Goal: Task Accomplishment & Management: Complete application form

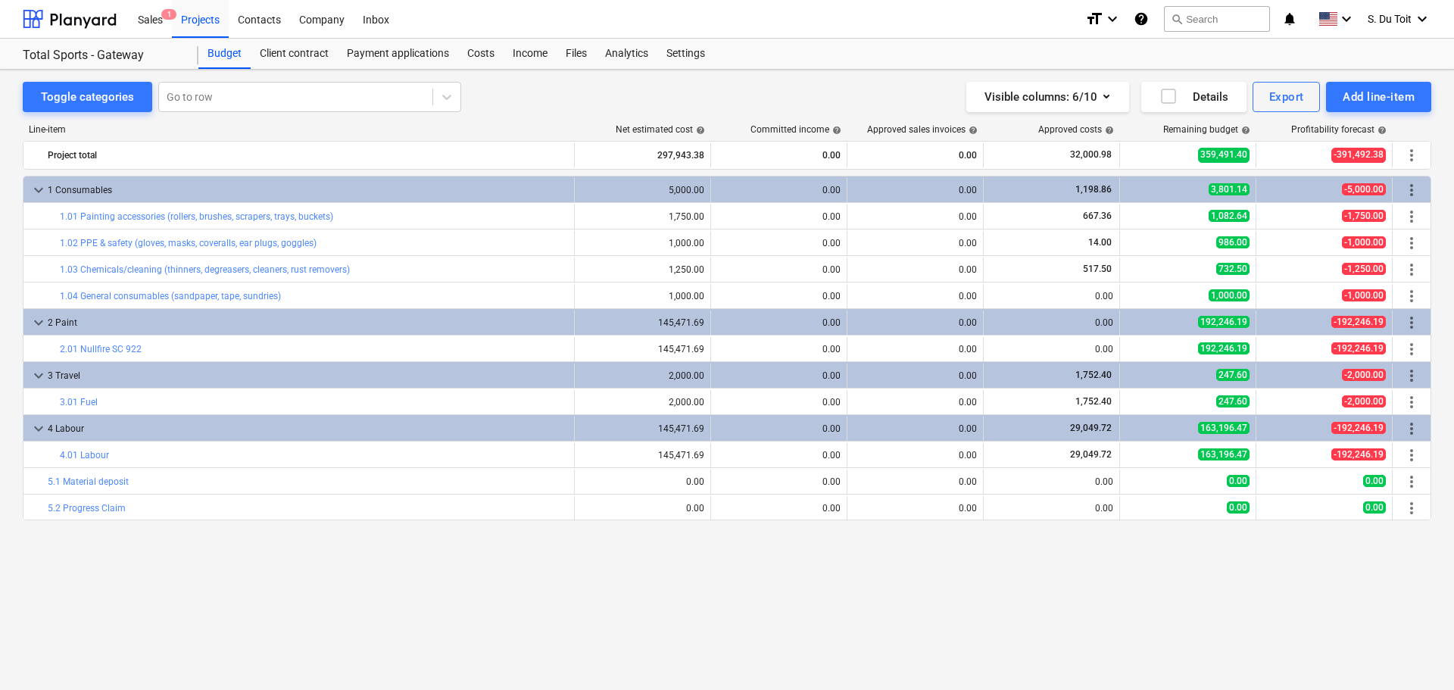
click at [1112, 568] on div "keyboard_arrow_down 1 Consumables 5,000.00 0.00 0.00 1,198.86 3,801.14 -5,000.0…" at bounding box center [727, 401] width 1408 height 451
click at [229, 55] on div "Budget" at bounding box center [224, 54] width 52 height 30
click at [493, 56] on div "Costs" at bounding box center [480, 54] width 45 height 30
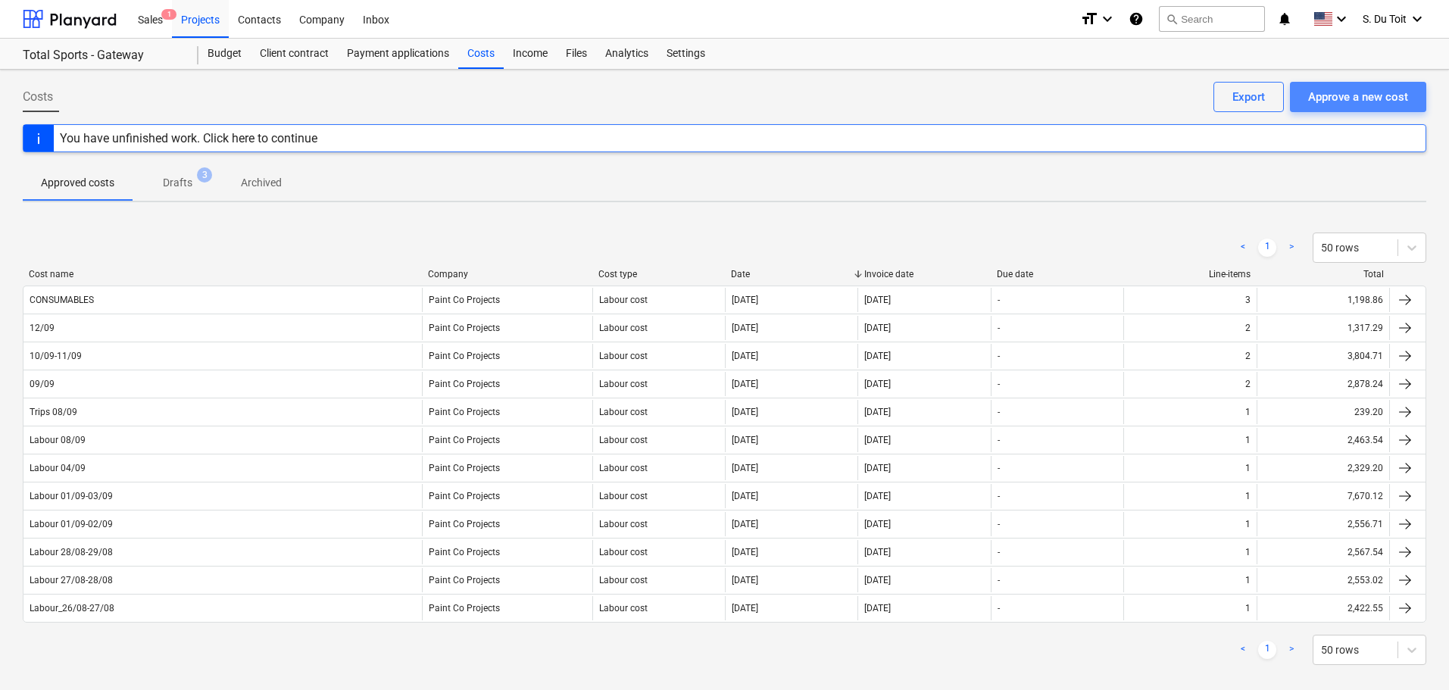
click at [1327, 102] on div "Approve a new cost" at bounding box center [1358, 97] width 100 height 20
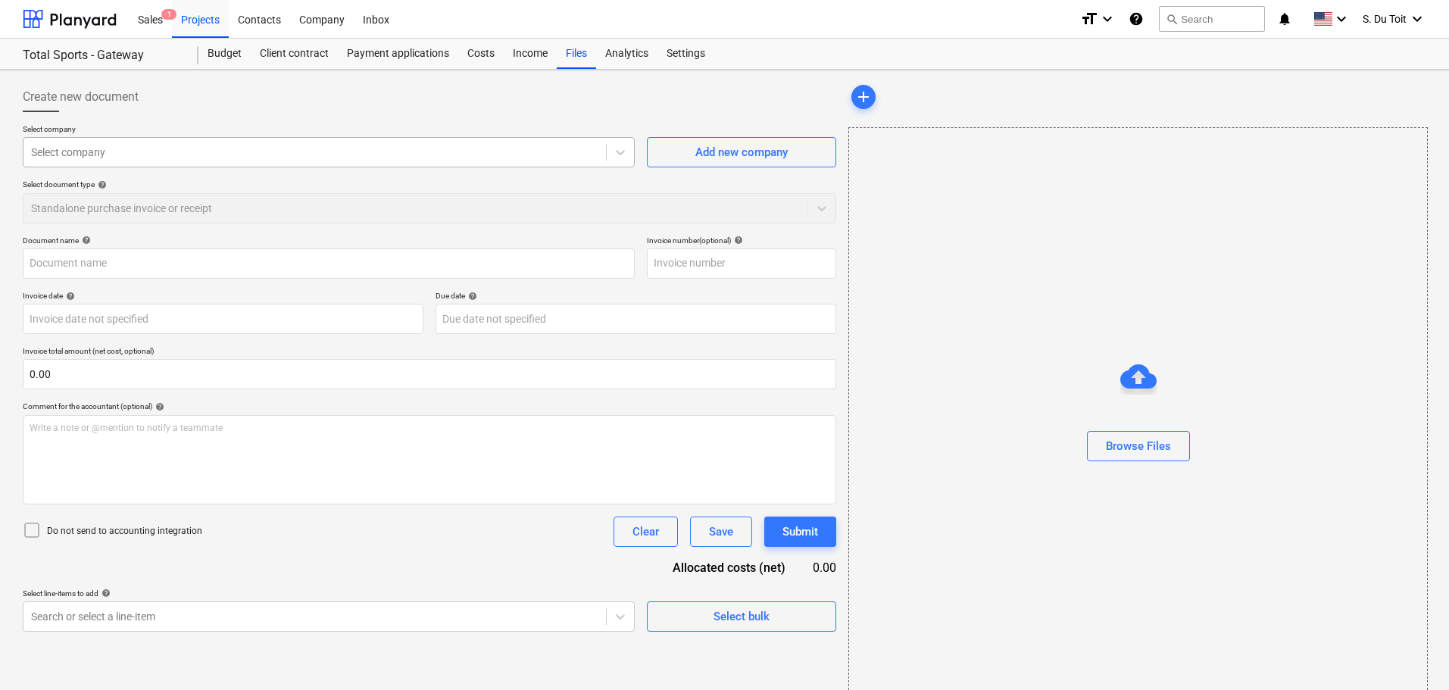
click at [134, 165] on div "Select company" at bounding box center [329, 152] width 612 height 30
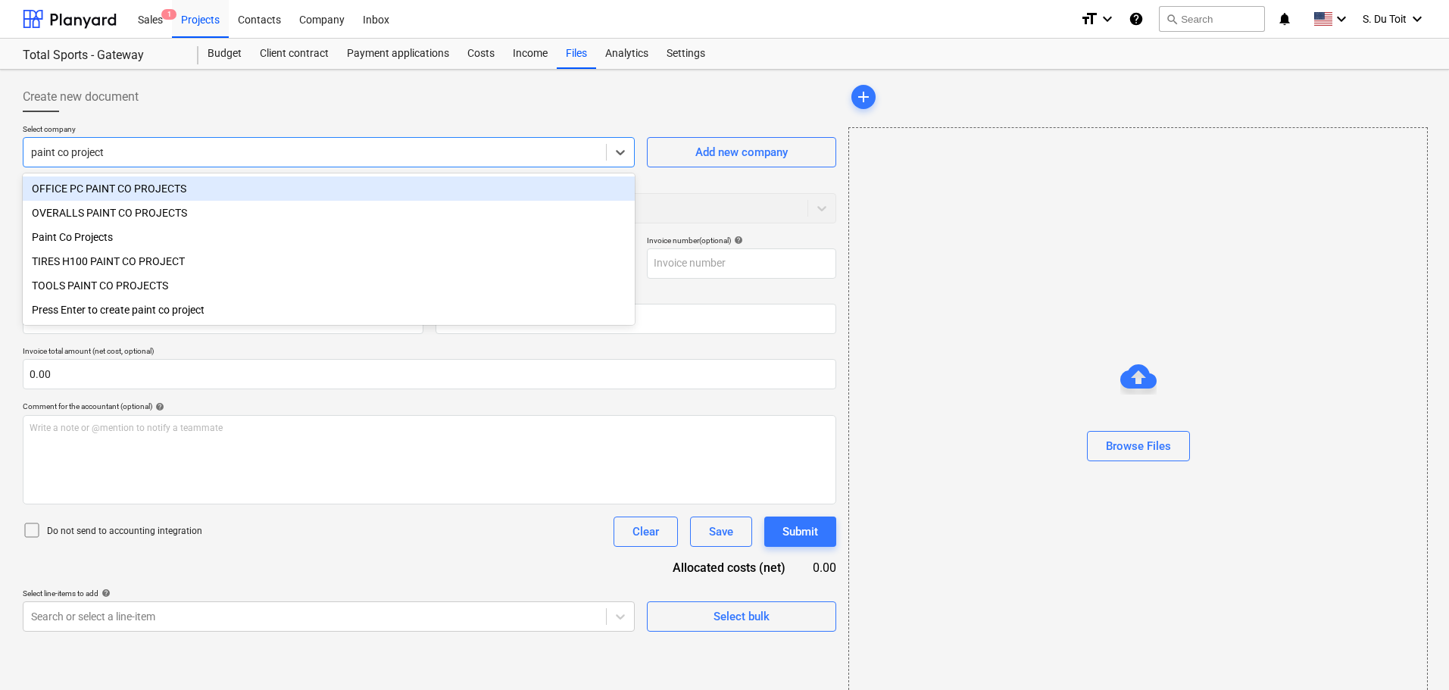
type input "paint co projects"
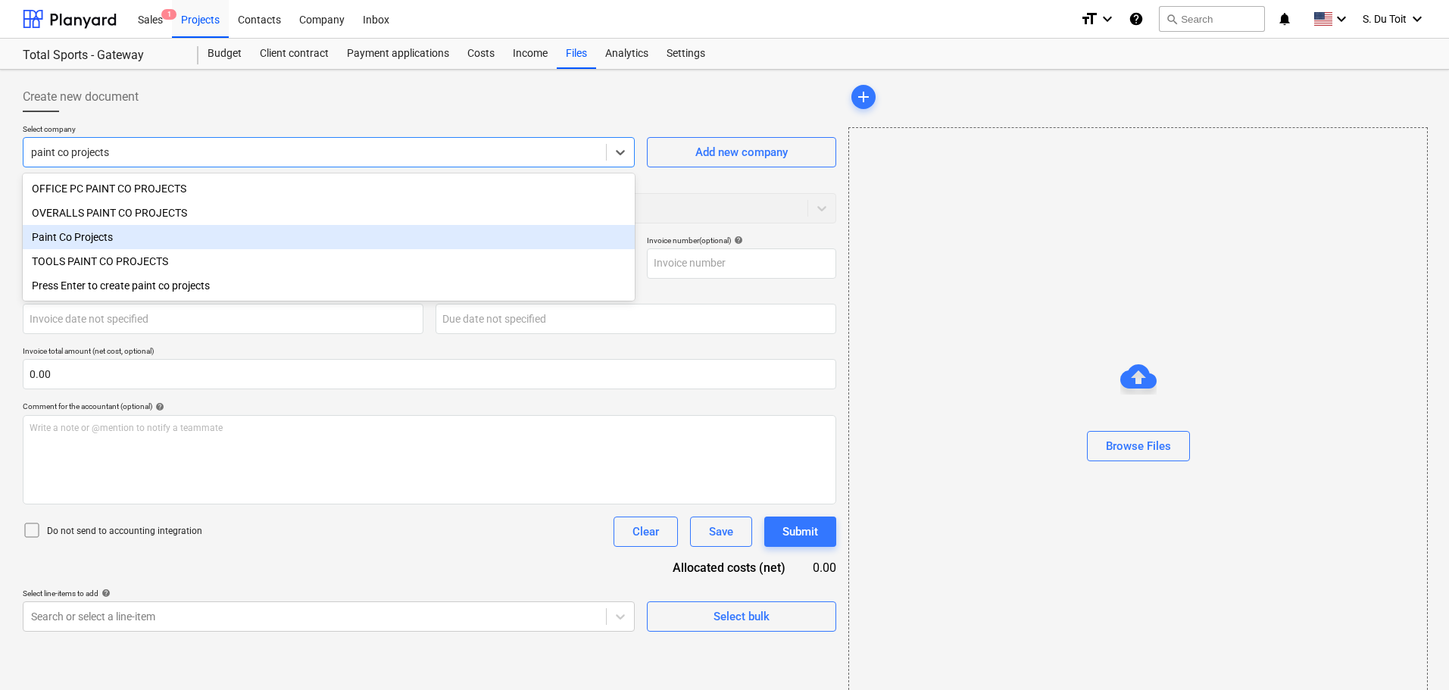
click at [110, 243] on div "Paint Co Projects" at bounding box center [329, 237] width 612 height 24
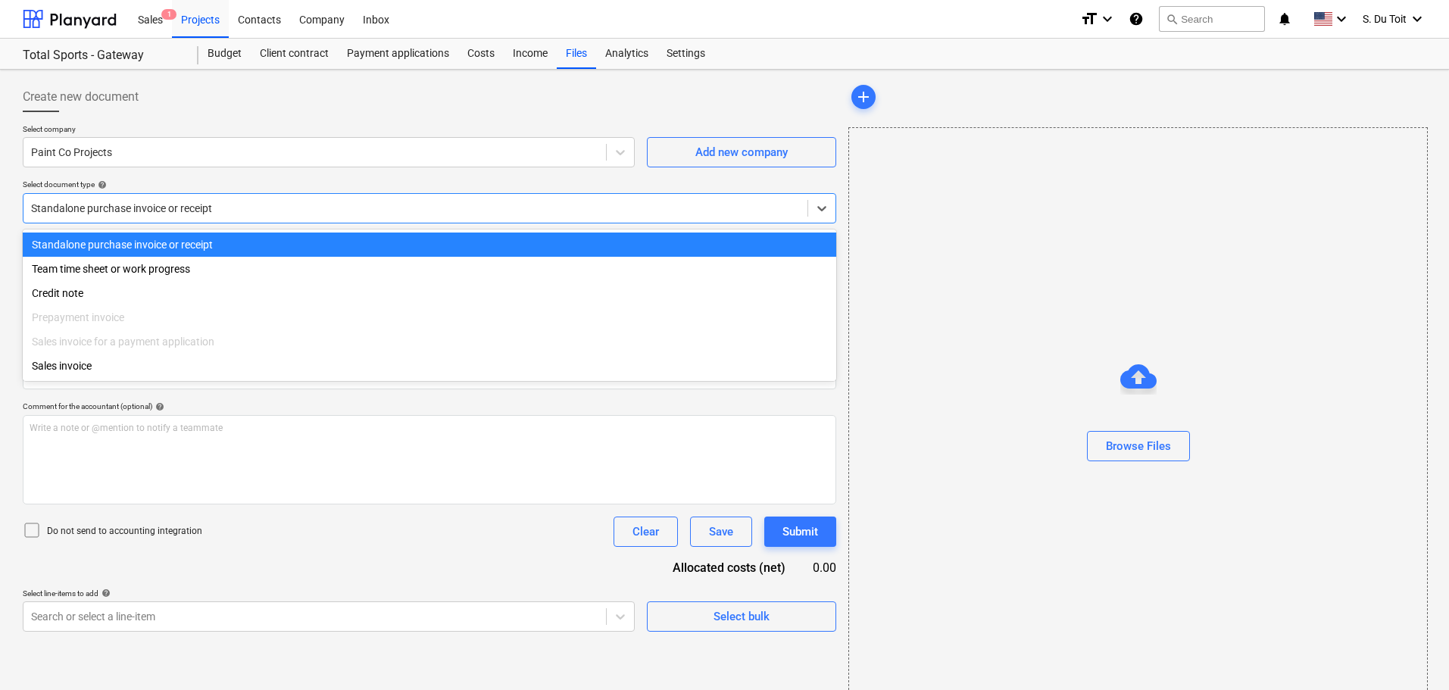
click at [103, 204] on div at bounding box center [415, 208] width 769 height 15
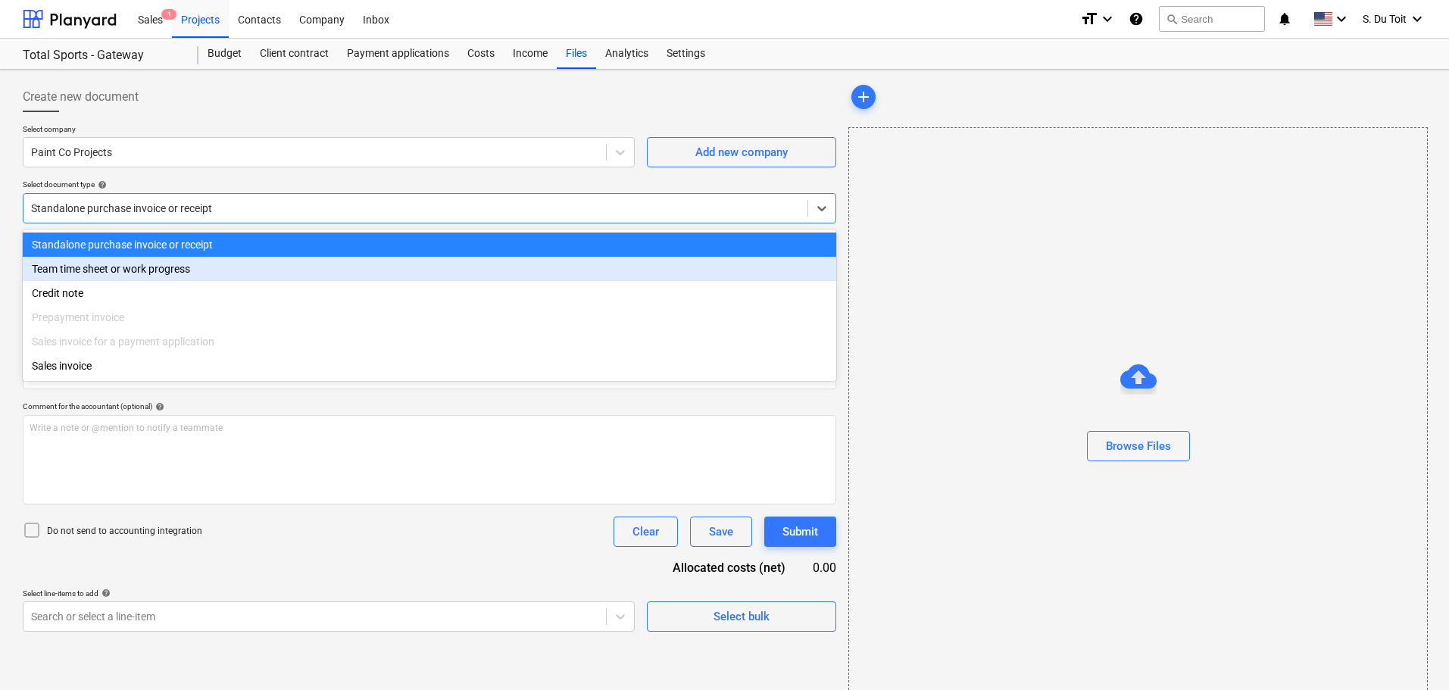
click at [125, 272] on div "Team time sheet or work progress" at bounding box center [429, 269] width 813 height 24
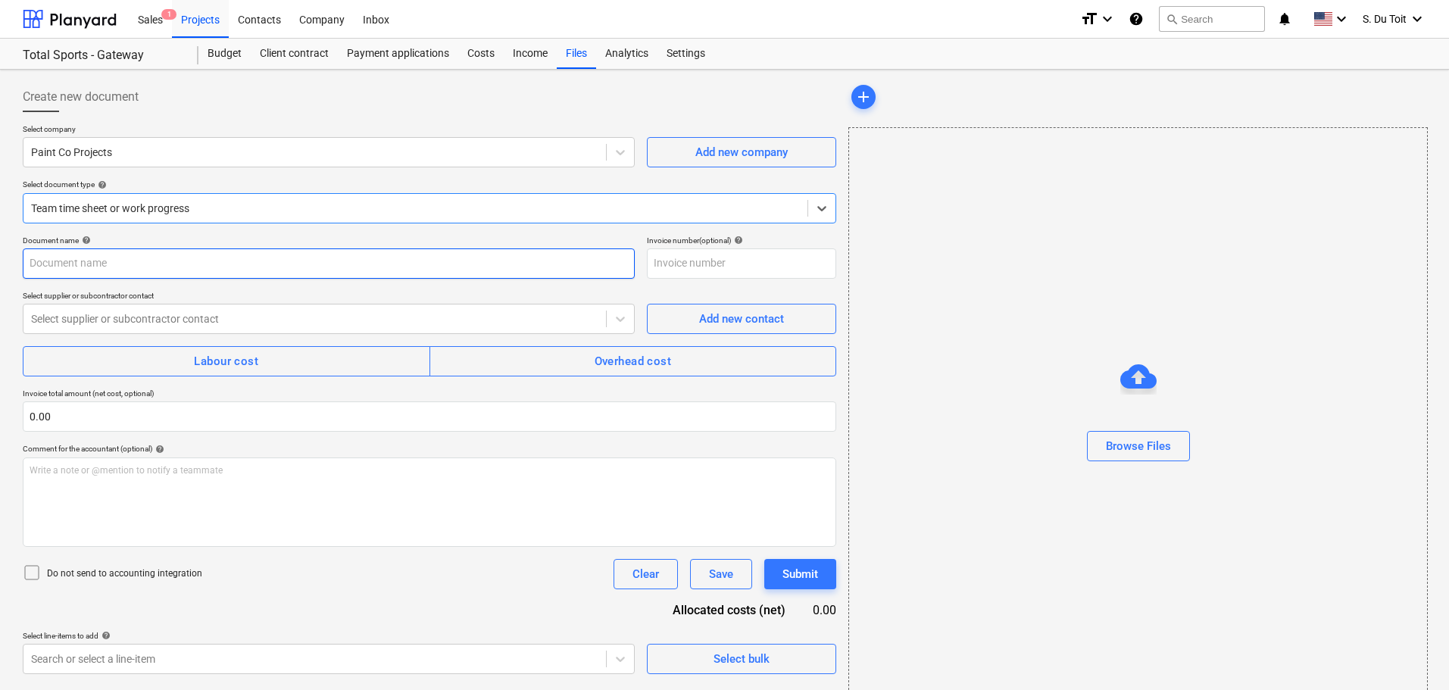
click at [115, 267] on input "text" at bounding box center [329, 263] width 612 height 30
type input "paint"
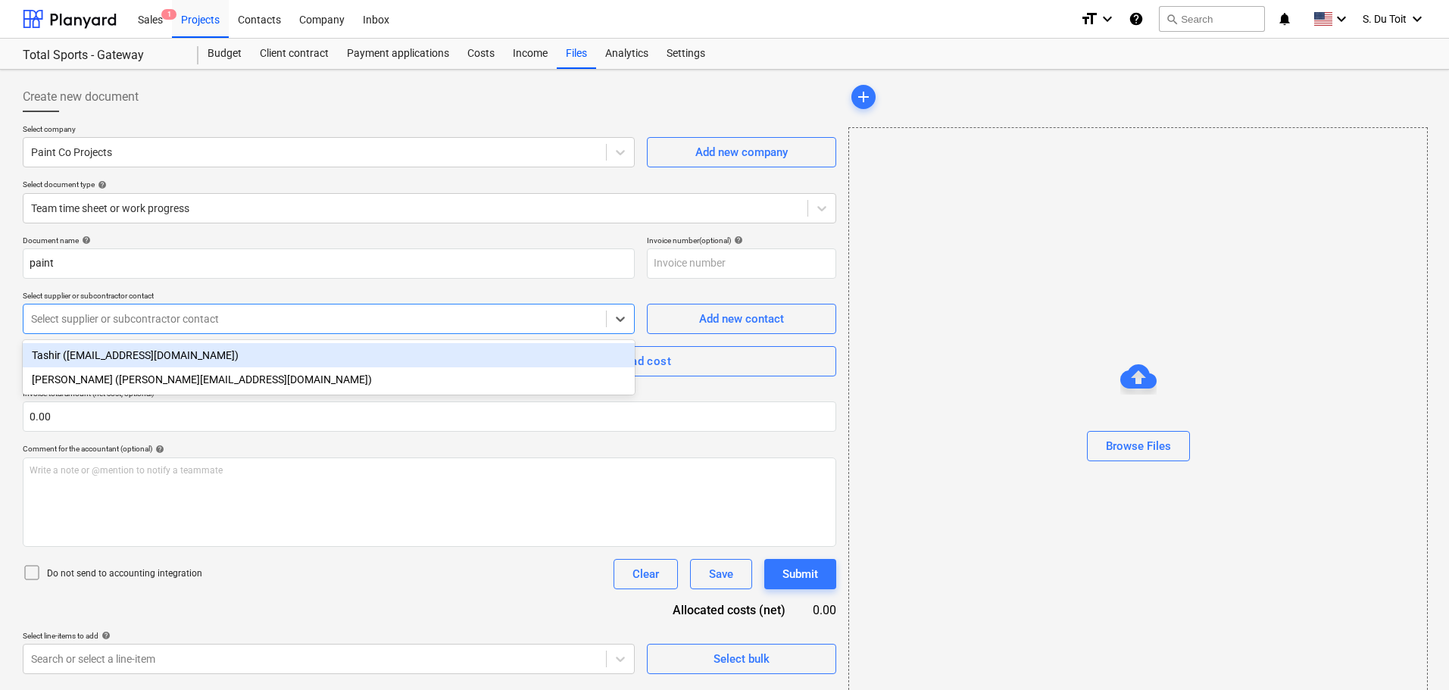
click at [120, 317] on div at bounding box center [314, 318] width 567 height 15
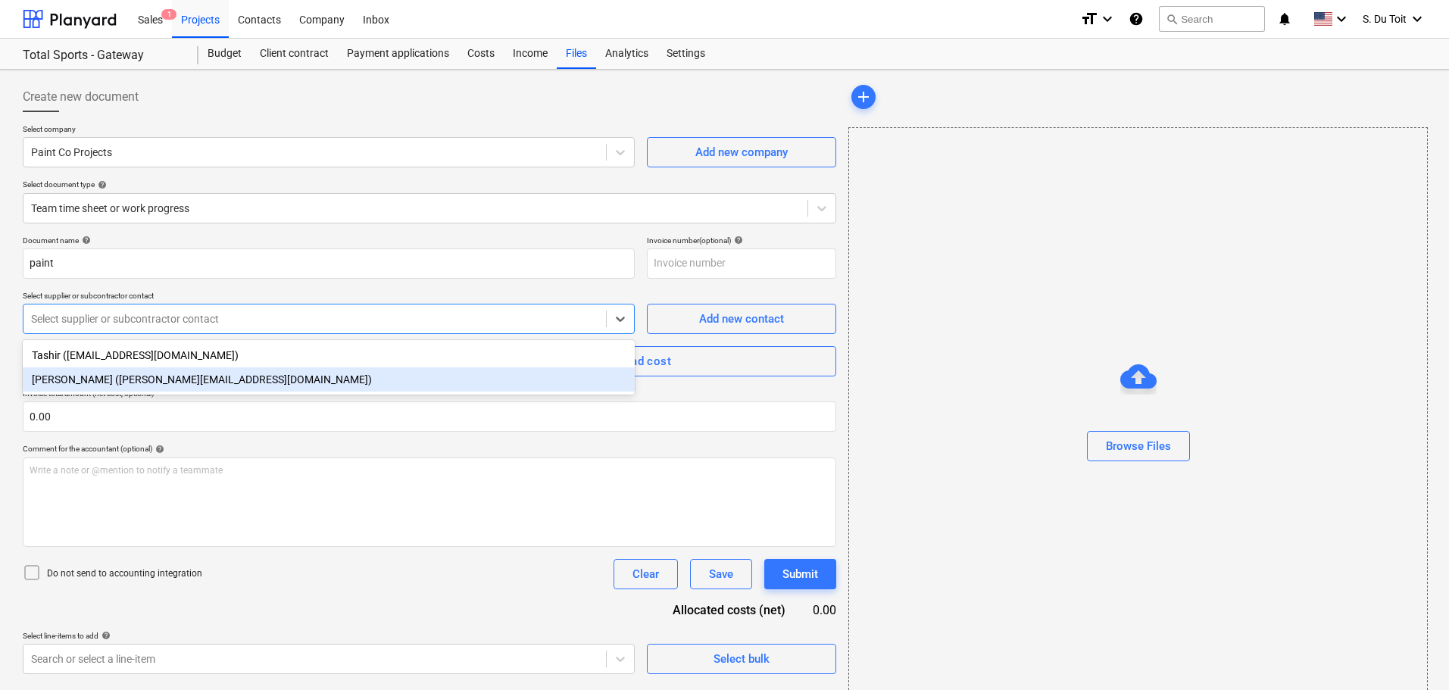
click at [167, 376] on div "[PERSON_NAME] ([PERSON_NAME][EMAIL_ADDRESS][DOMAIN_NAME])" at bounding box center [329, 379] width 612 height 24
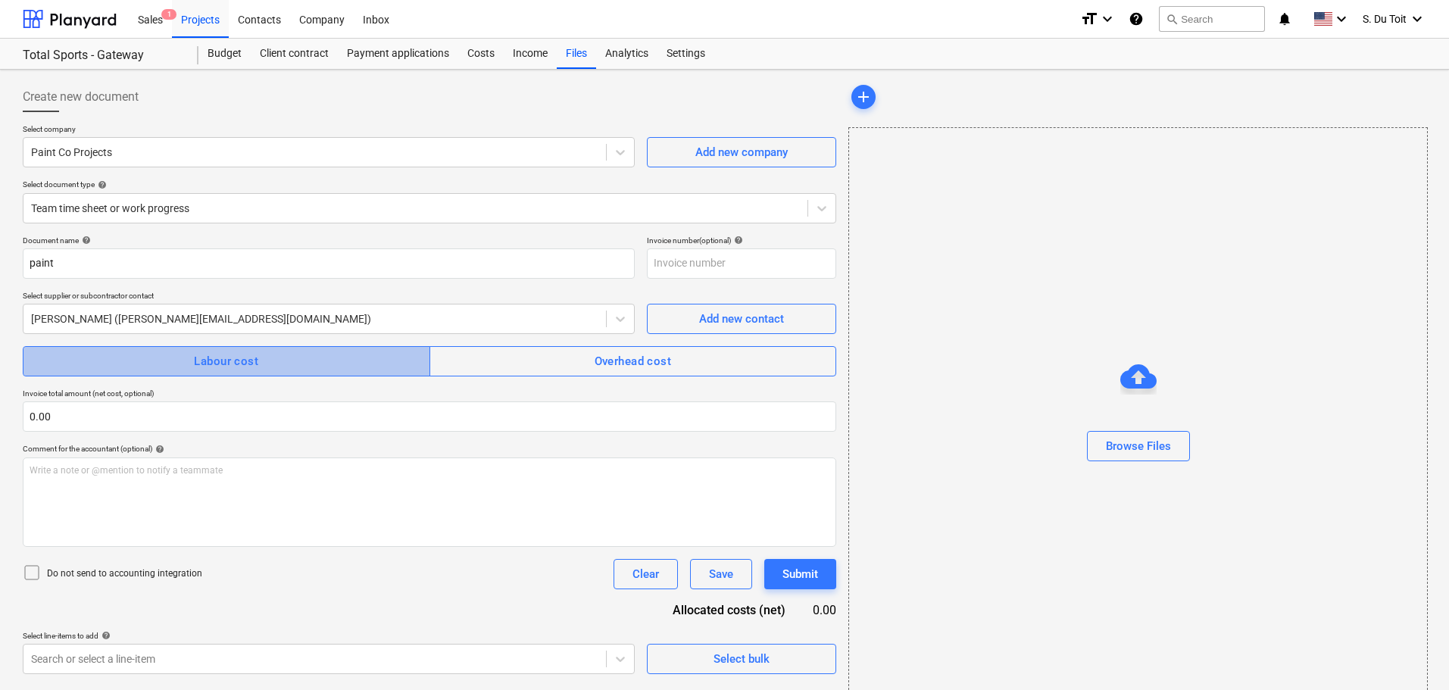
click at [130, 363] on span "Labour cost" at bounding box center [226, 361] width 374 height 20
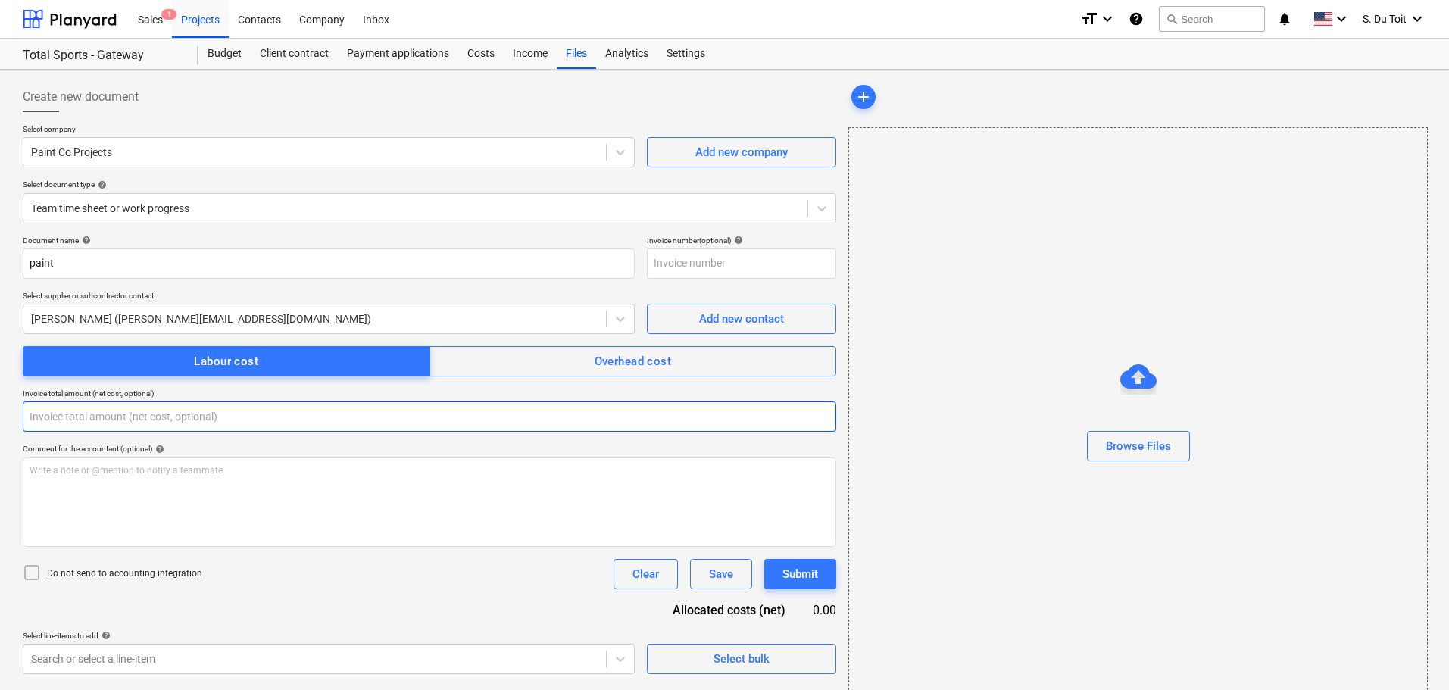
drag, startPoint x: 115, startPoint y: 420, endPoint x: 14, endPoint y: 411, distance: 101.9
click at [14, 411] on div "Create new document Select company Paint Co Projects Add new company Select doc…" at bounding box center [724, 393] width 1449 height 647
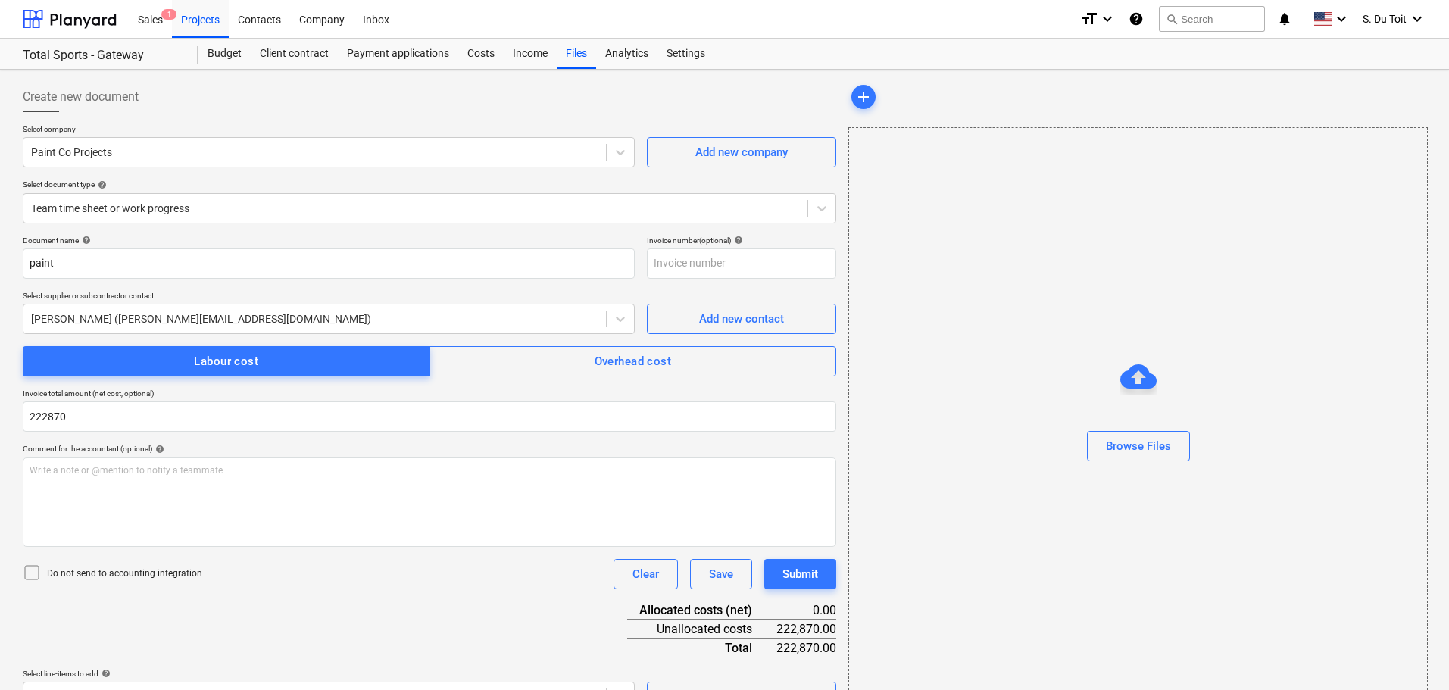
type input "222,870.00"
click at [38, 572] on icon at bounding box center [32, 572] width 18 height 18
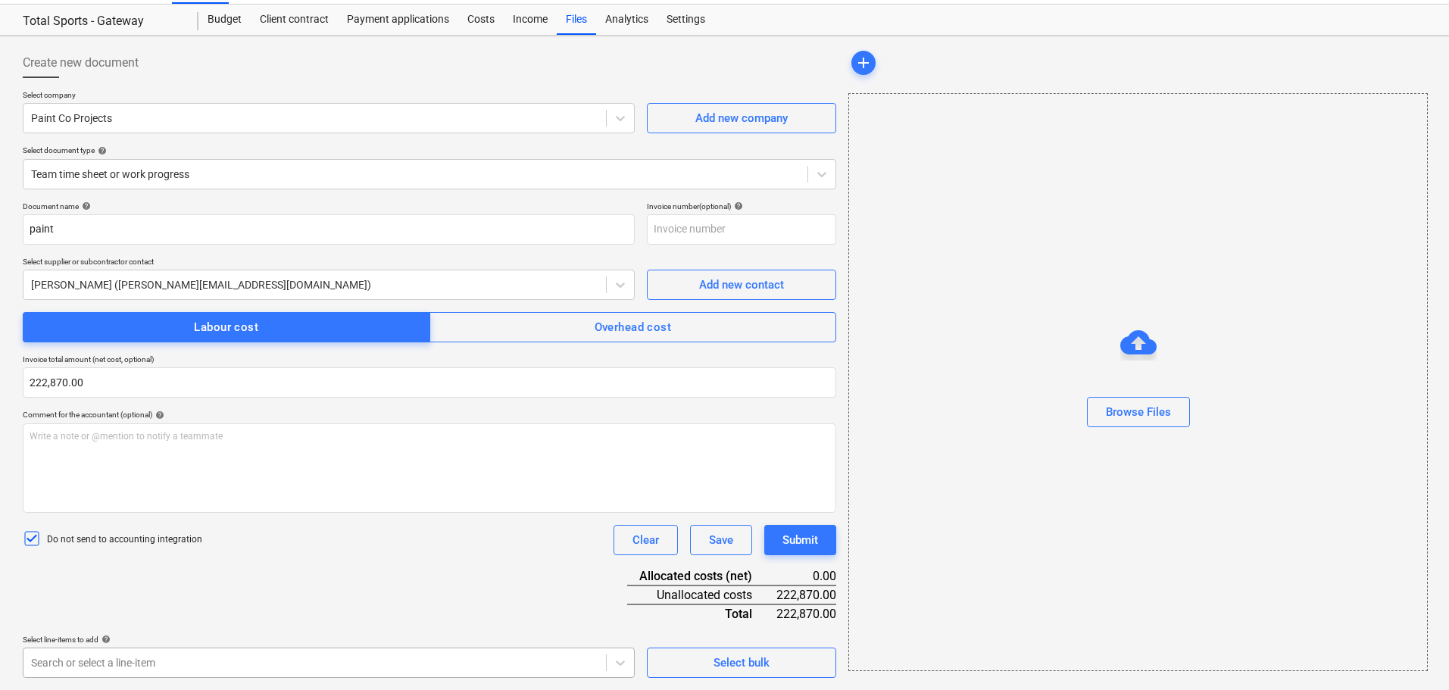
click at [142, 656] on body "Sales 1 Projects Contacts Company Inbox format_size keyboard_arrow_down help se…" at bounding box center [724, 311] width 1449 height 690
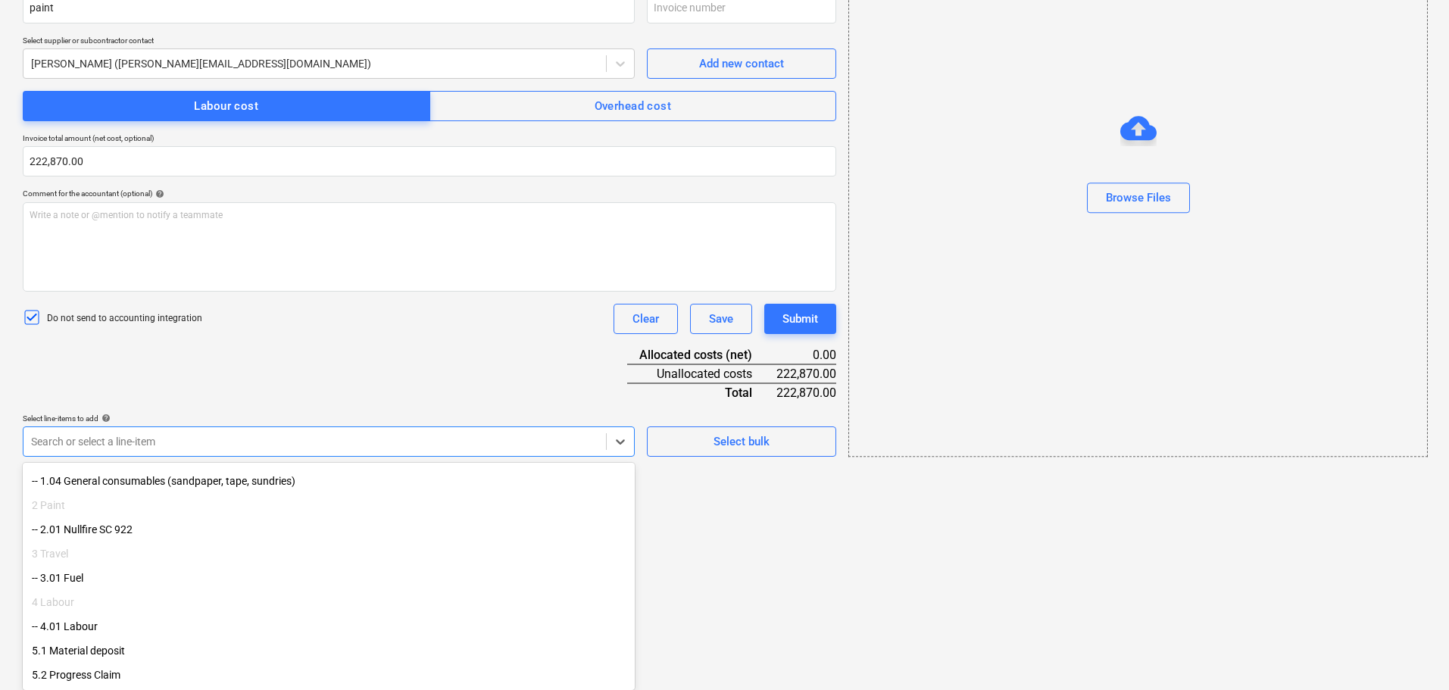
scroll to position [179, 0]
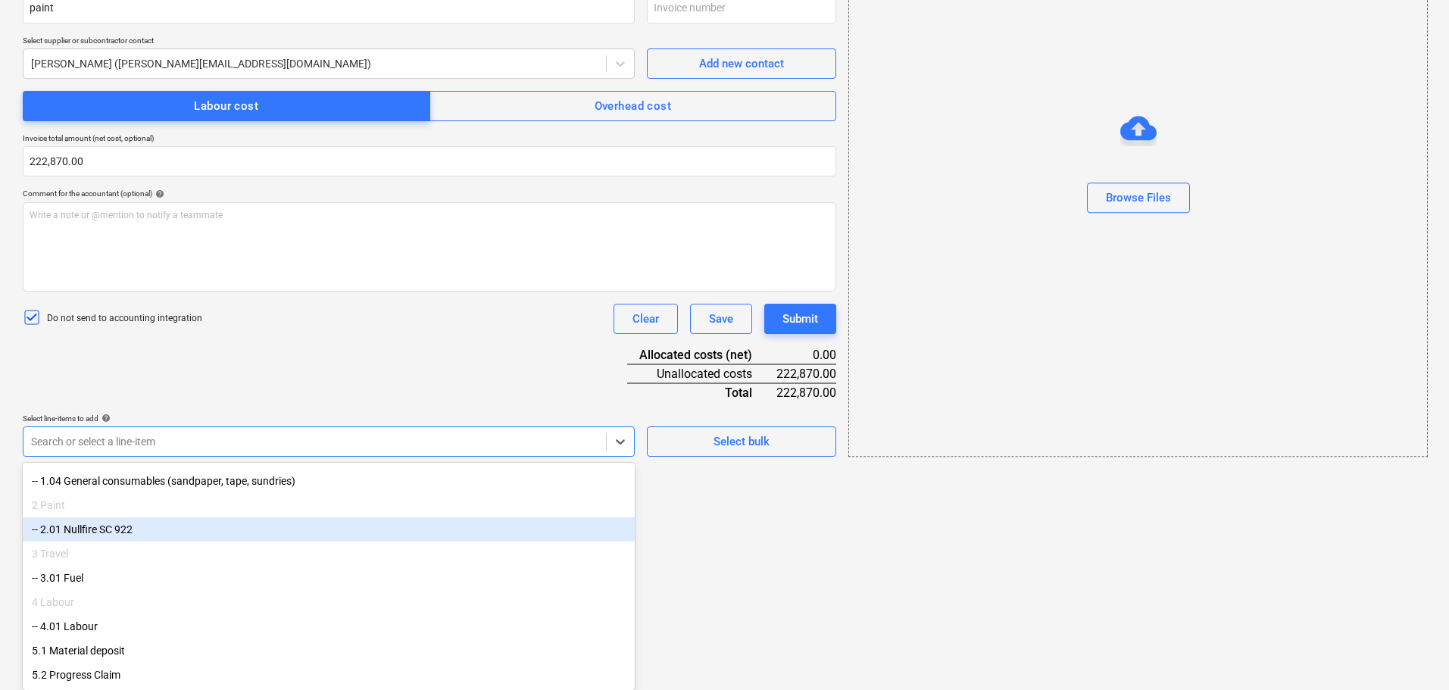
click at [180, 523] on div "-- 2.01 Nullfire SC 922" at bounding box center [329, 529] width 612 height 24
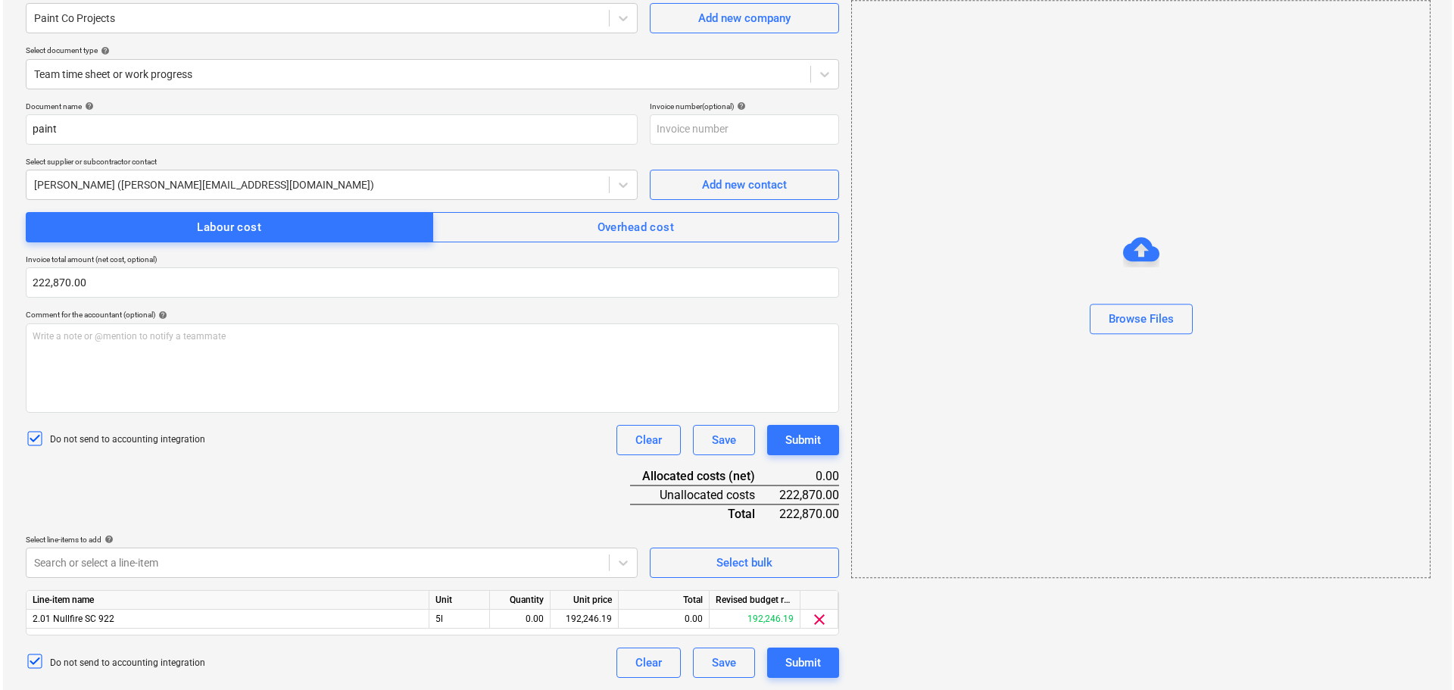
scroll to position [134, 0]
click at [652, 556] on html "Sales 1 Projects Contacts Company Inbox format_size keyboard_arrow_down help se…" at bounding box center [724, 211] width 1449 height 690
click at [515, 626] on div "0.00" at bounding box center [517, 619] width 48 height 19
type input "1"
click at [591, 620] on div "192,246.19" at bounding box center [581, 619] width 55 height 19
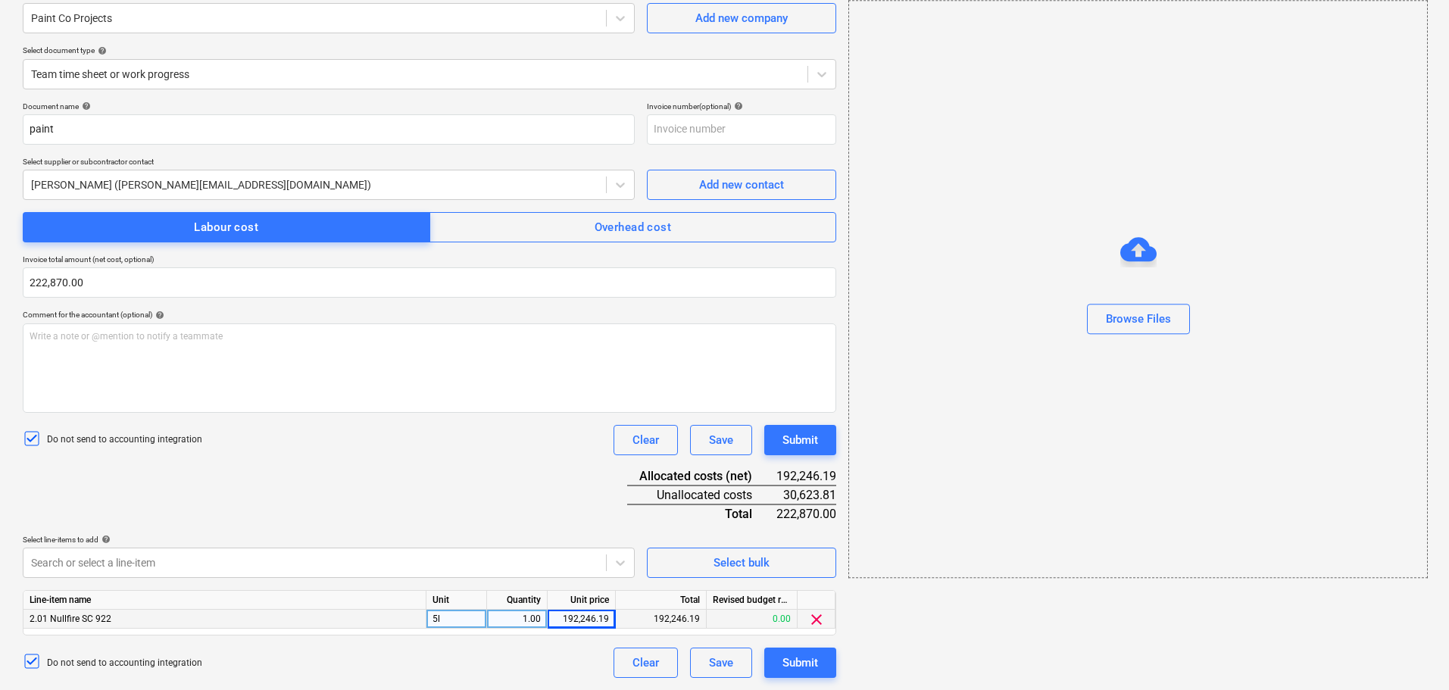
drag, startPoint x: 92, startPoint y: 289, endPoint x: 17, endPoint y: 287, distance: 75.0
click at [17, 287] on div "Create new document Select company Paint Co Projects Add new company Select doc…" at bounding box center [429, 313] width 825 height 742
drag, startPoint x: 30, startPoint y: 278, endPoint x: 106, endPoint y: 284, distance: 76.0
click at [106, 284] on input "222870" at bounding box center [429, 282] width 813 height 30
type input "222,870.00"
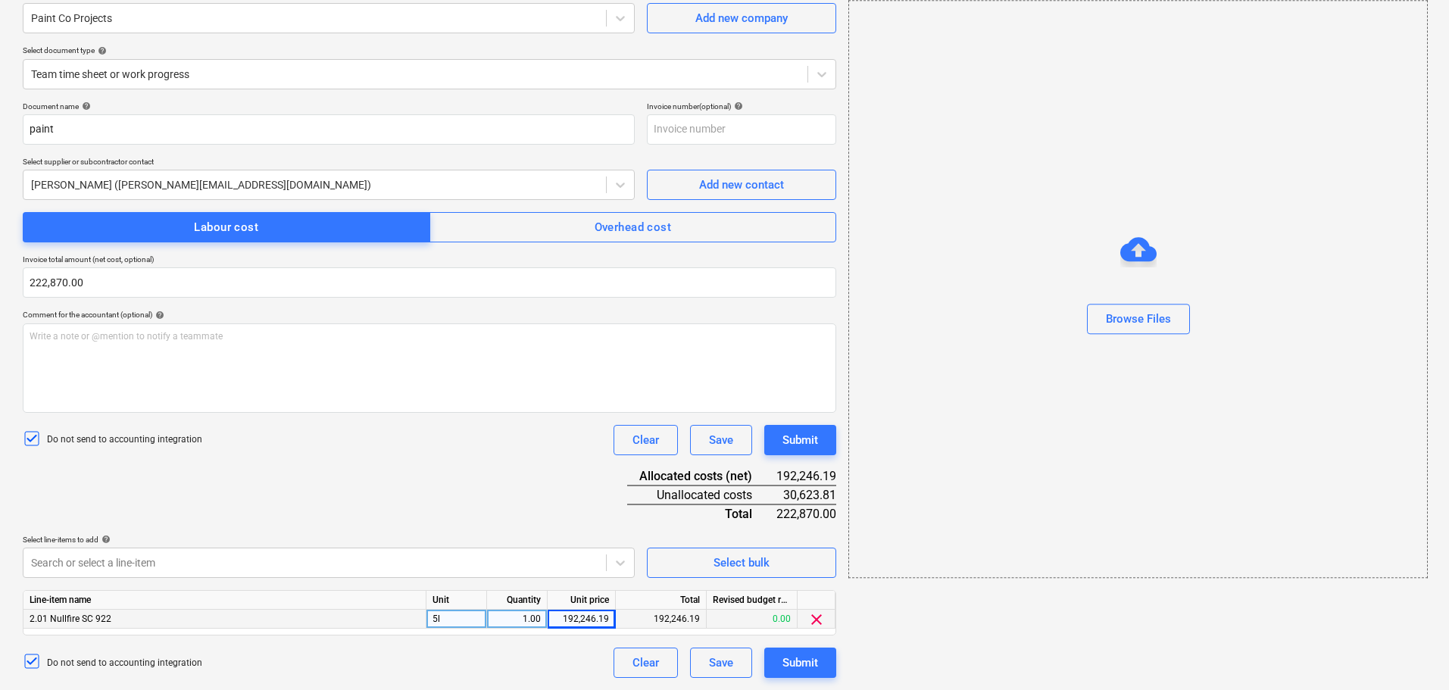
click at [579, 617] on div "192,246.19" at bounding box center [581, 619] width 55 height 19
type input "222870"
click at [797, 658] on div "Submit" at bounding box center [800, 663] width 36 height 20
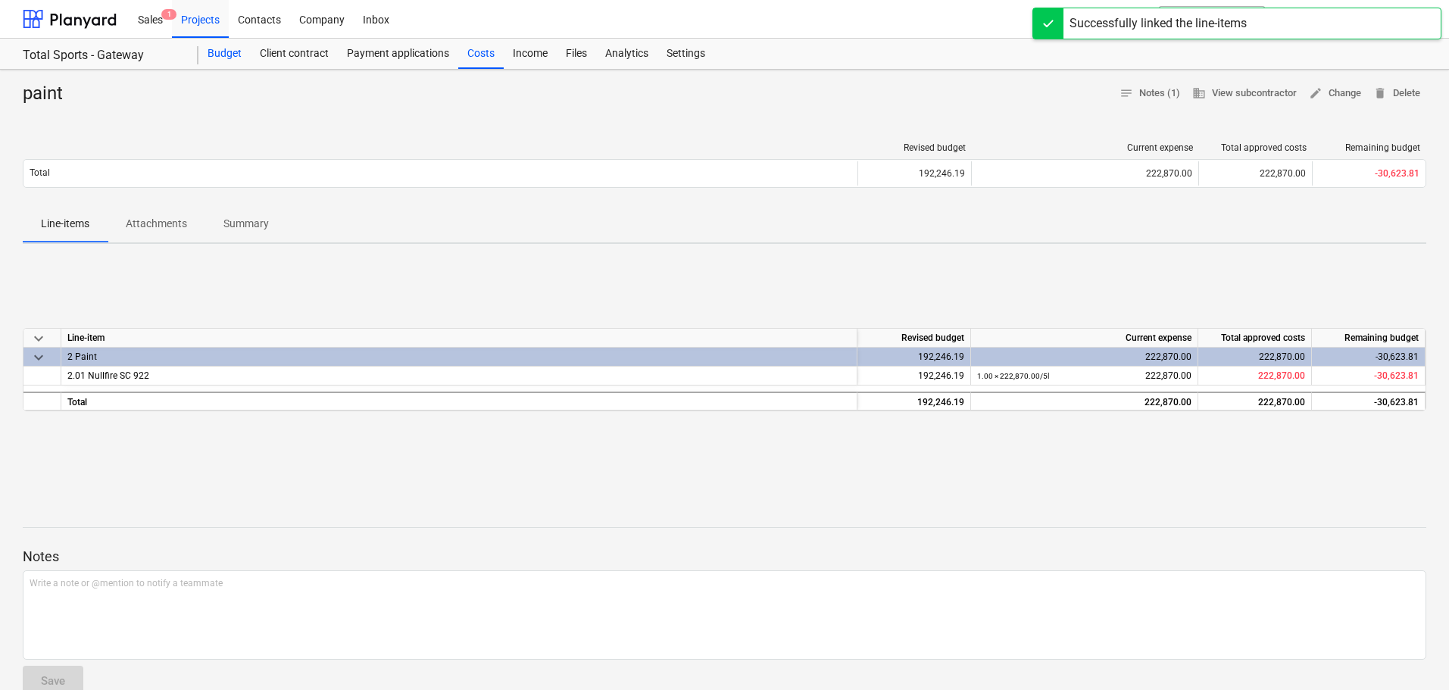
click at [239, 47] on div "Budget" at bounding box center [224, 54] width 52 height 30
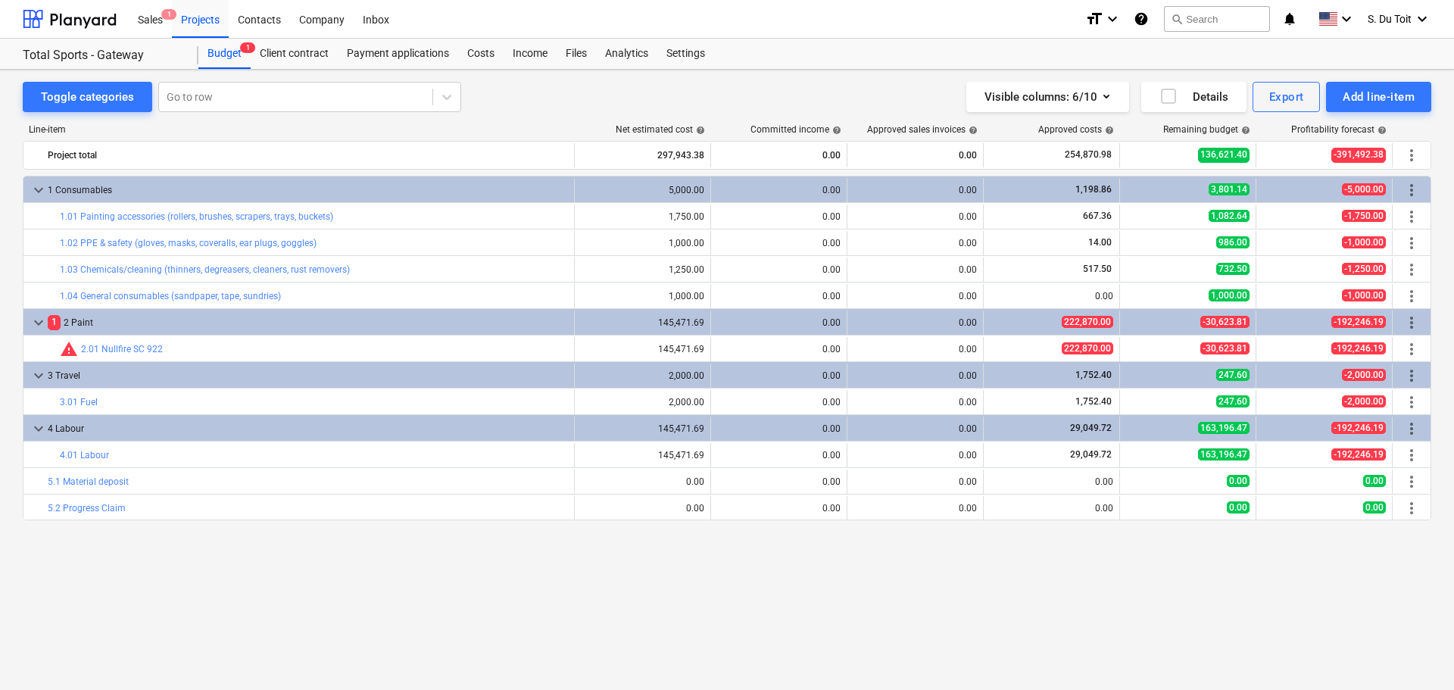
click at [1249, 585] on div "keyboard_arrow_down 1 Consumables 5,000.00 0.00 0.00 1,198.86 3,801.14 -5,000.0…" at bounding box center [727, 401] width 1408 height 451
